Goal: Check status: Verify the current state of an ongoing process or item

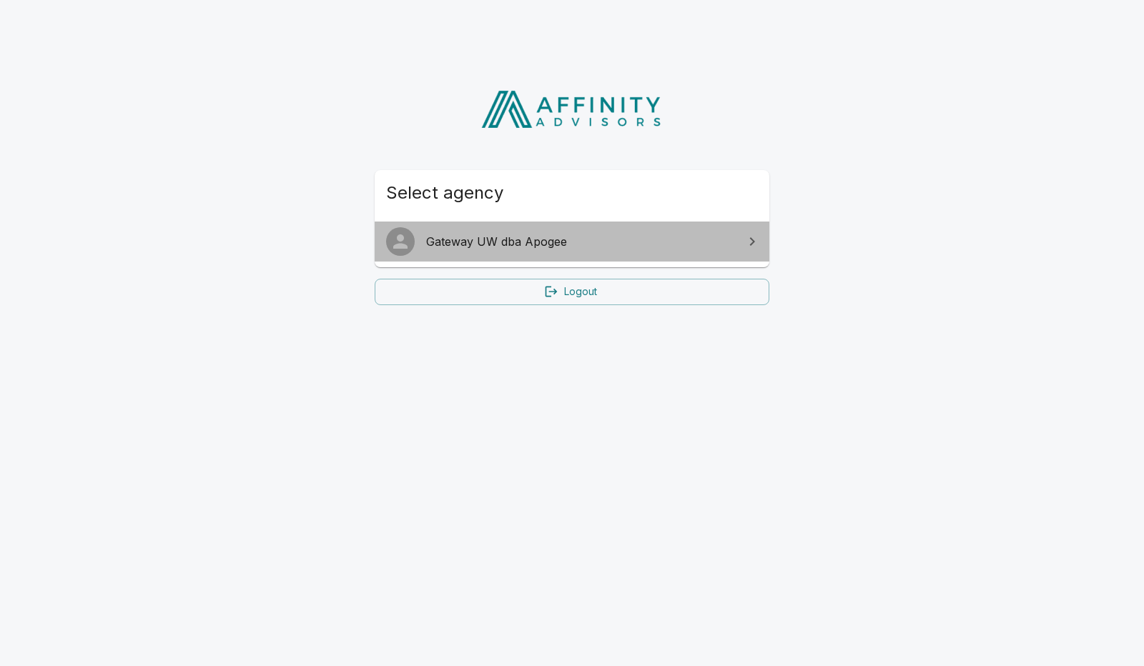
click at [473, 242] on span "Gateway UW dba Apogee" at bounding box center [580, 241] width 309 height 17
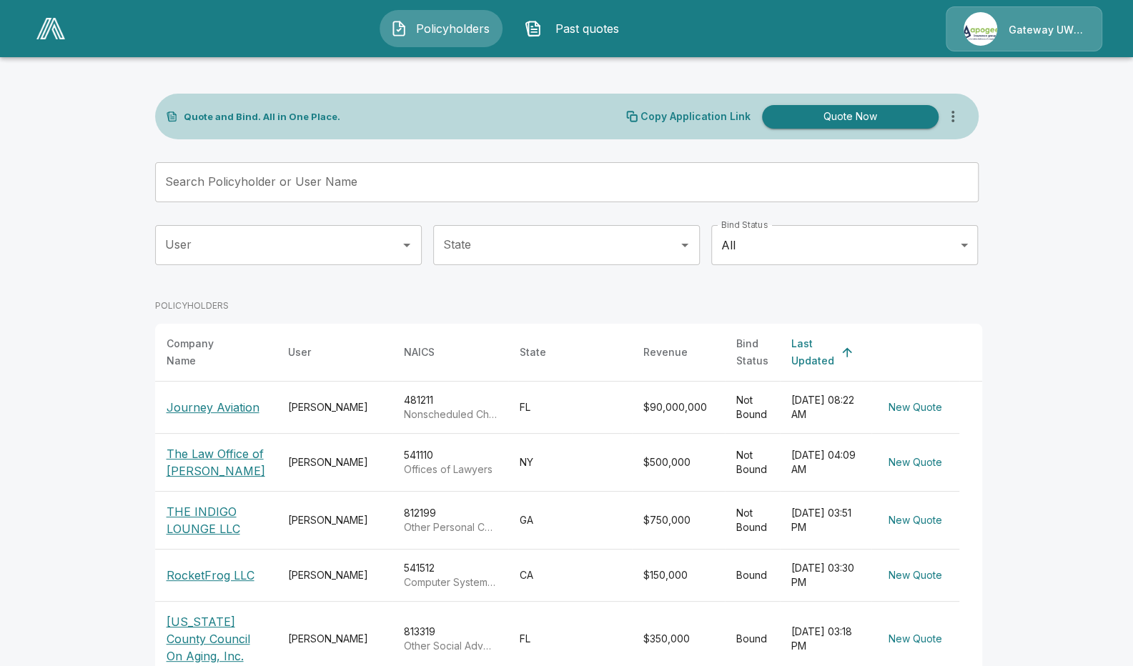
click at [212, 400] on p "Journey Aviation" at bounding box center [213, 407] width 93 height 17
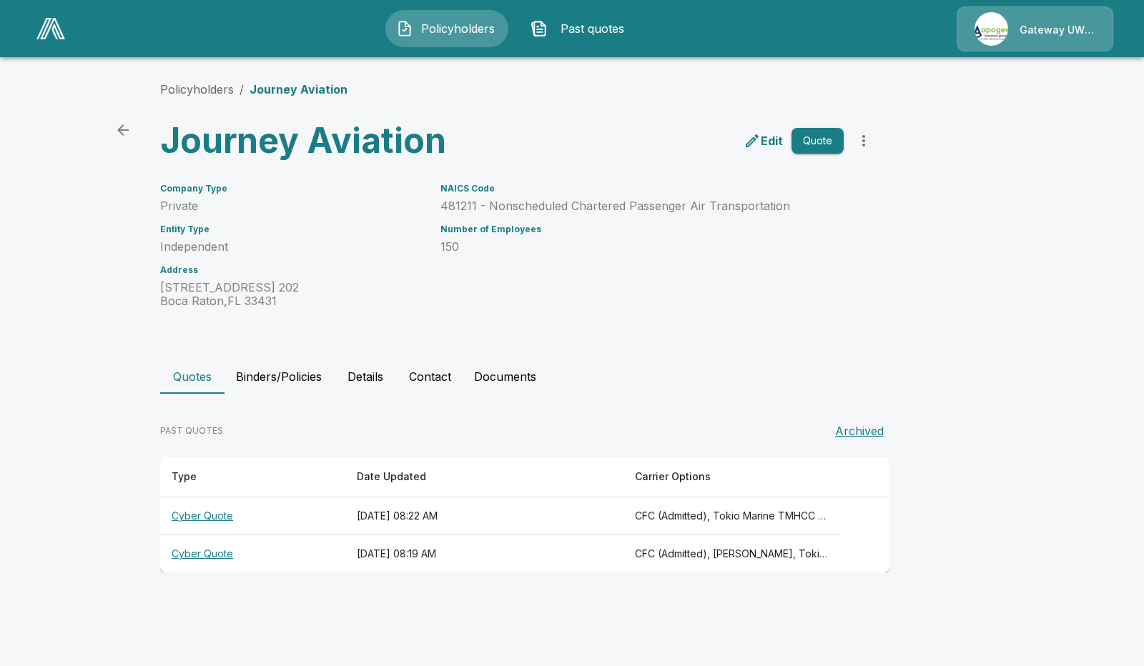
click at [225, 513] on th "Cyber Quote" at bounding box center [252, 517] width 185 height 38
